Goal: Navigation & Orientation: Go to known website

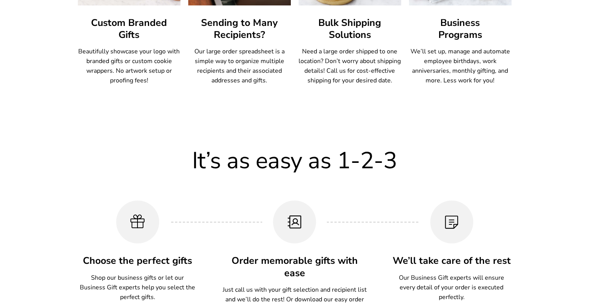
click at [579, 187] on div "It’s as easy as 1-2-3 Choose the perfect gifts Shop our business gifts or let o…" at bounding box center [294, 261] width 589 height 305
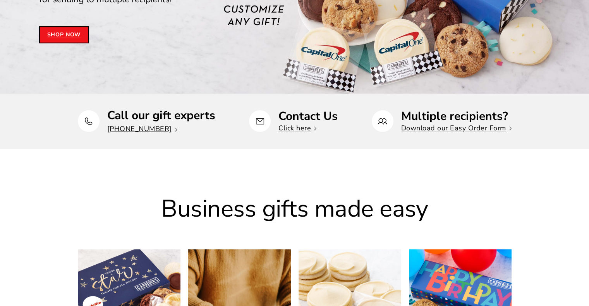
scroll to position [116, 0]
